Goal: Task Accomplishment & Management: Manage account settings

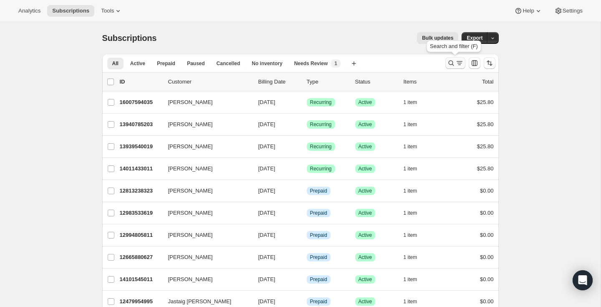
click at [456, 66] on icon "Search and filter results" at bounding box center [459, 63] width 8 height 8
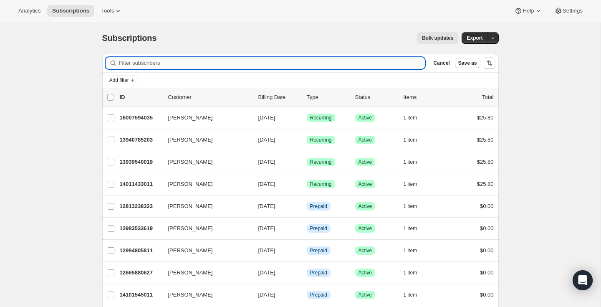
click at [381, 65] on input "Filter subscribers" at bounding box center [272, 63] width 306 height 12
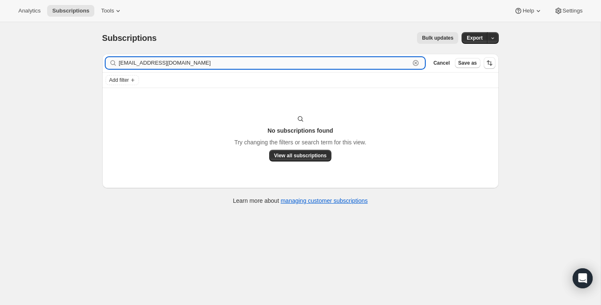
click at [191, 66] on input "mail@louisdagenais.com" at bounding box center [264, 63] width 291 height 12
paste input "[PERSON_NAME]"
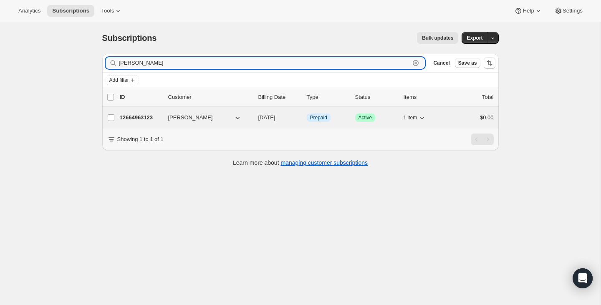
type input "[PERSON_NAME]"
click at [133, 119] on p "12664963123" at bounding box center [141, 117] width 42 height 8
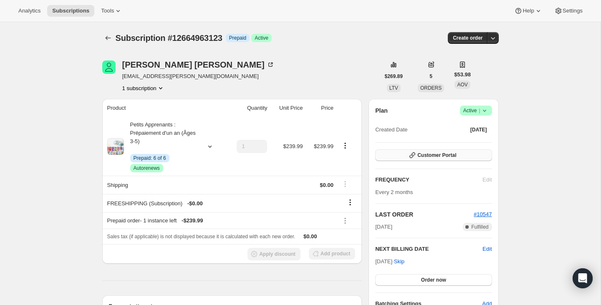
click at [464, 157] on button "Customer Portal" at bounding box center [433, 155] width 116 height 12
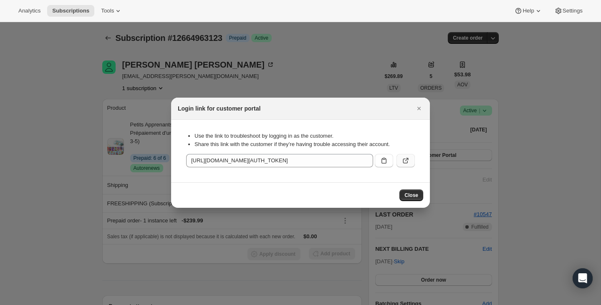
click at [410, 160] on button ":rcr:" at bounding box center [405, 160] width 18 height 13
click at [414, 108] on button "Close" at bounding box center [419, 109] width 12 height 12
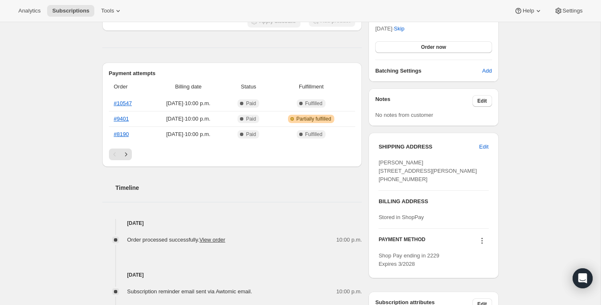
scroll to position [245, 0]
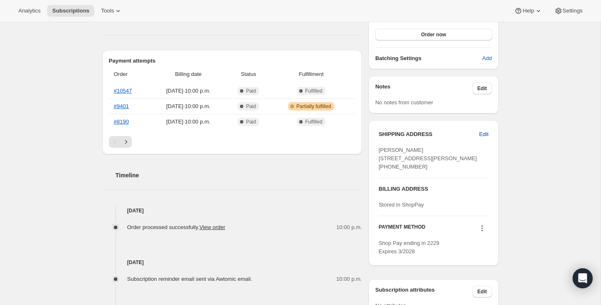
click at [484, 134] on span "Edit" at bounding box center [483, 134] width 9 height 8
select select "QC"
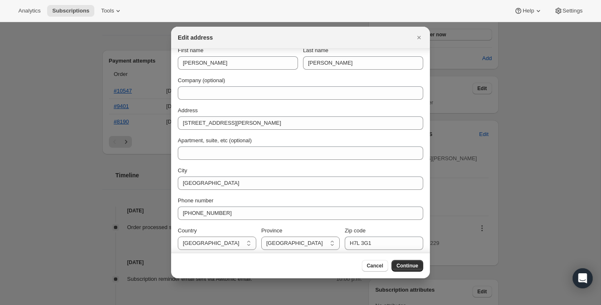
scroll to position [13, 0]
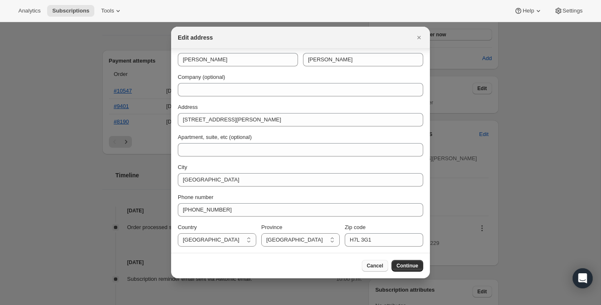
click at [362, 264] on button "Cancel" at bounding box center [375, 266] width 26 height 12
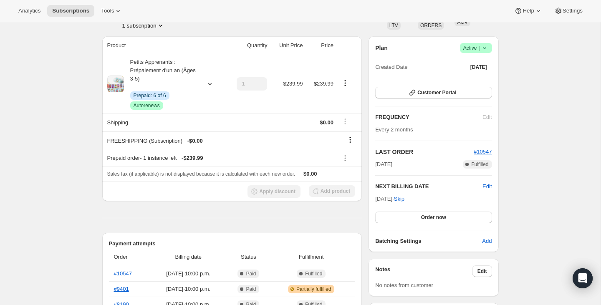
scroll to position [0, 0]
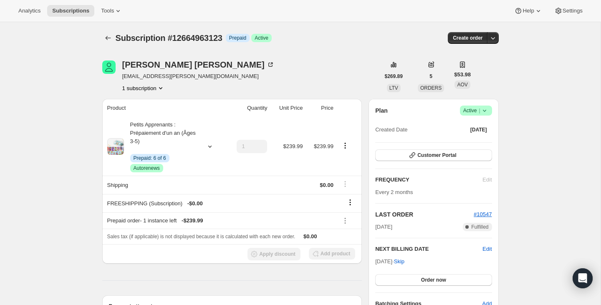
click at [196, 76] on span "Sebastien.Dagenais@bmo.com" at bounding box center [198, 76] width 152 height 8
click at [249, 75] on div "Louis Dagenais Sebastien.Dagenais@bmo.com 1 subscription" at bounding box center [240, 76] width 277 height 32
click at [168, 62] on div "Louis Dagenais" at bounding box center [198, 64] width 152 height 8
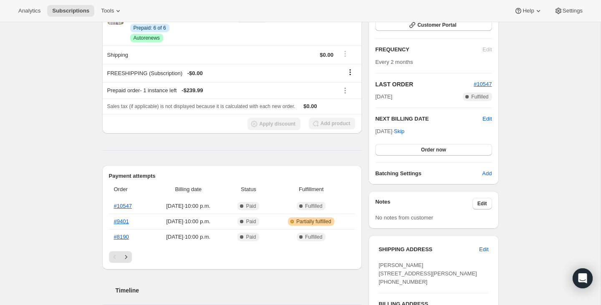
scroll to position [151, 0]
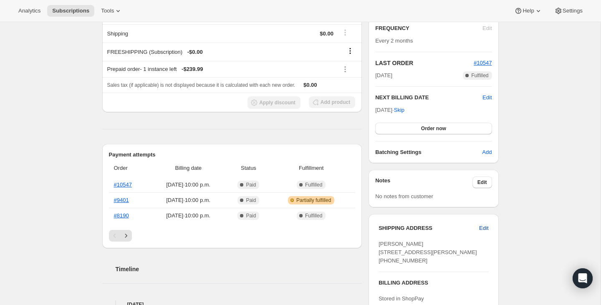
click at [480, 225] on span "Edit" at bounding box center [483, 228] width 9 height 8
select select "QC"
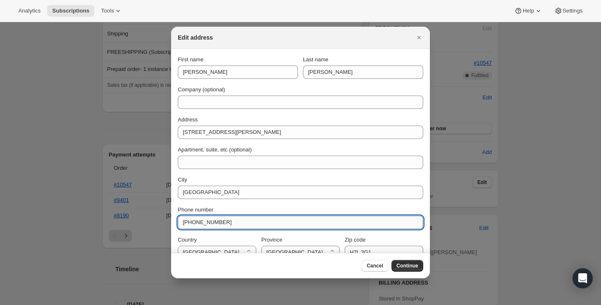
click at [243, 221] on input "+15145697098" at bounding box center [300, 222] width 245 height 13
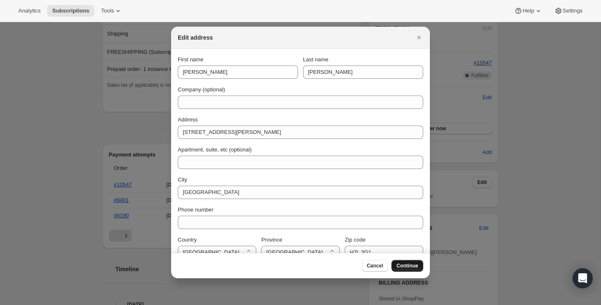
click at [406, 265] on span "Continue" at bounding box center [407, 265] width 22 height 7
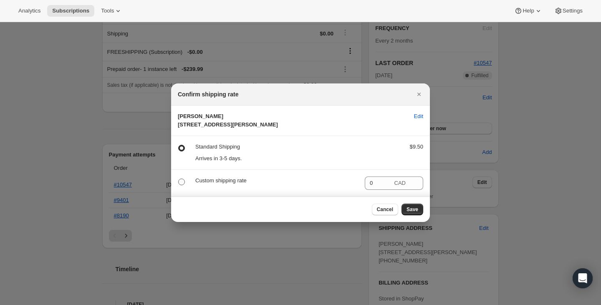
click at [186, 187] on label ":rd0:" at bounding box center [183, 181] width 11 height 11
click at [178, 179] on input ":rd0:" at bounding box center [178, 178] width 0 height 0
radio input "true"
radio input "false"
click at [416, 213] on span "Save" at bounding box center [412, 209] width 12 height 7
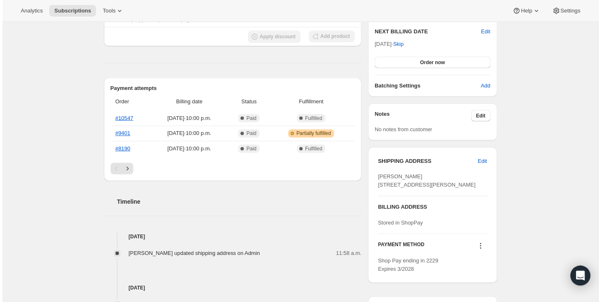
scroll to position [0, 0]
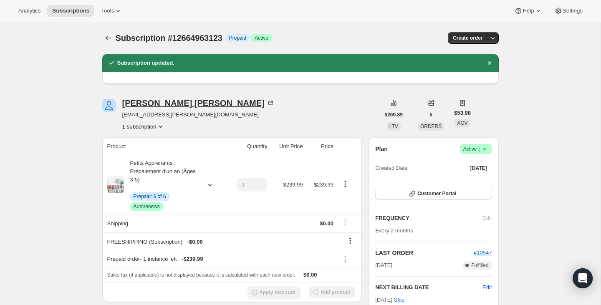
click at [266, 102] on icon at bounding box center [270, 103] width 8 height 8
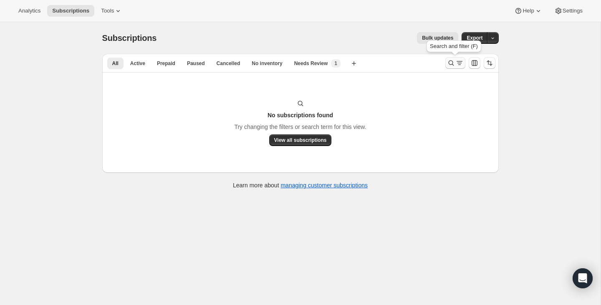
click at [448, 58] on button "Search and filter results" at bounding box center [455, 63] width 20 height 12
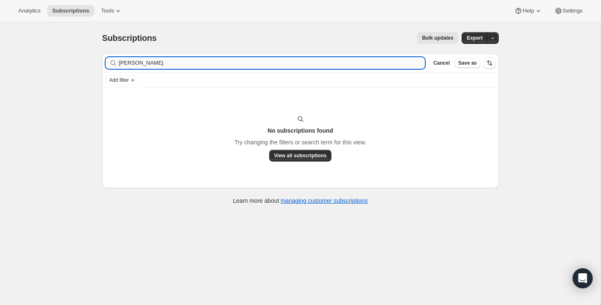
click at [327, 59] on input "[PERSON_NAME]" at bounding box center [272, 63] width 306 height 12
click at [327, 59] on input "[PERSON_NAME] [PERSON_NAME][EMAIL_ADDRESS][DOMAIN_NAME]" at bounding box center [272, 63] width 306 height 12
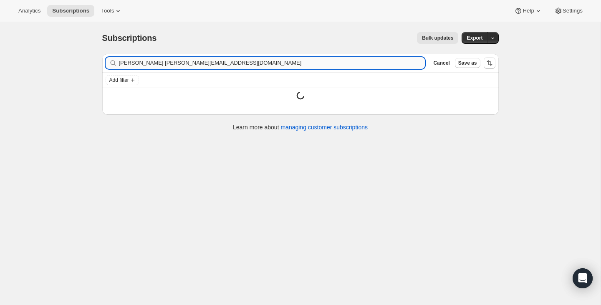
click at [327, 59] on input "[PERSON_NAME] [PERSON_NAME][EMAIL_ADDRESS][DOMAIN_NAME]" at bounding box center [272, 63] width 306 height 12
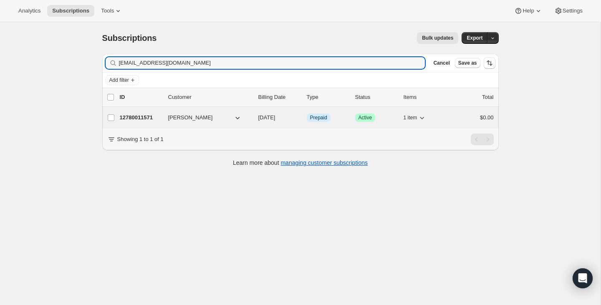
type input "[EMAIL_ADDRESS][DOMAIN_NAME]"
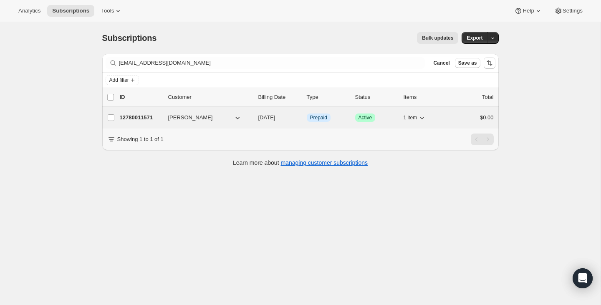
click at [145, 117] on p "12780011571" at bounding box center [141, 117] width 42 height 8
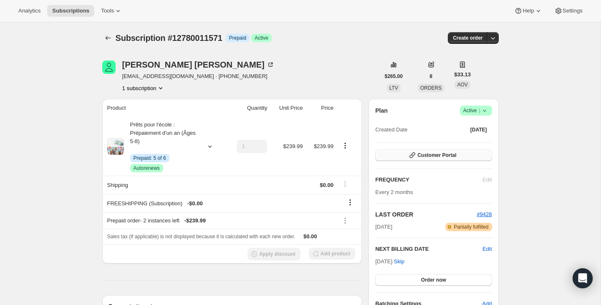
click at [432, 159] on button "Customer Portal" at bounding box center [433, 155] width 116 height 12
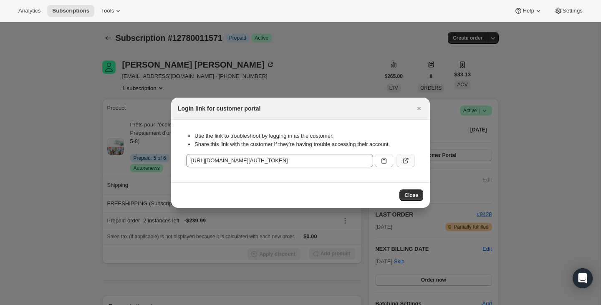
click at [406, 160] on icon ":r38:" at bounding box center [405, 160] width 8 height 8
